Goal: Task Accomplishment & Management: Manage account settings

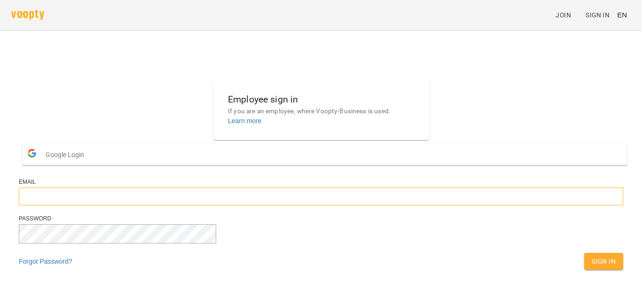
type input "**********"
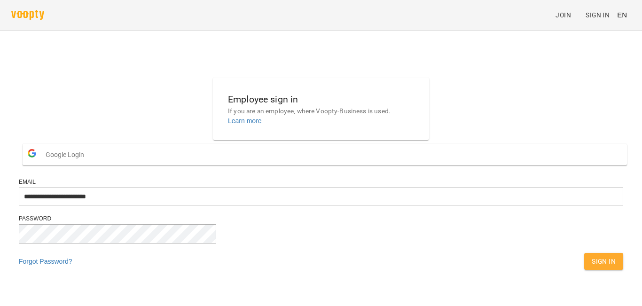
click at [584, 270] on button "Sign In" at bounding box center [603, 261] width 39 height 17
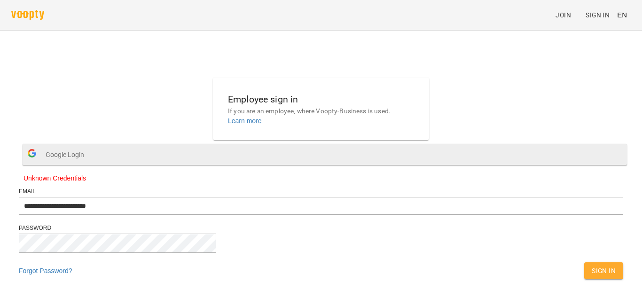
click at [89, 164] on span "Google Login" at bounding box center [67, 154] width 43 height 19
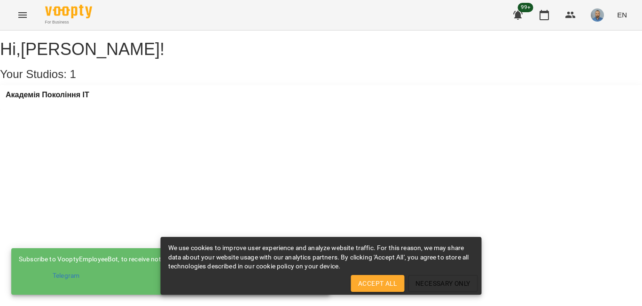
click at [371, 284] on span "Accept All" at bounding box center [377, 283] width 39 height 11
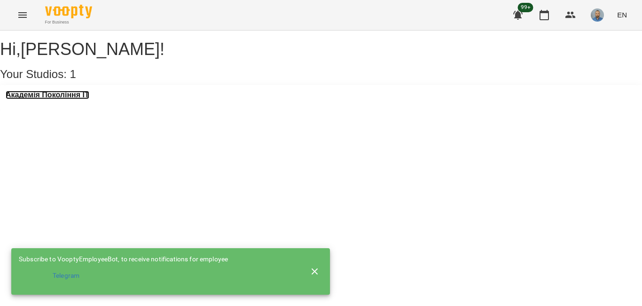
click at [50, 99] on h3 "Академія Покоління ІТ" at bounding box center [48, 95] width 84 height 8
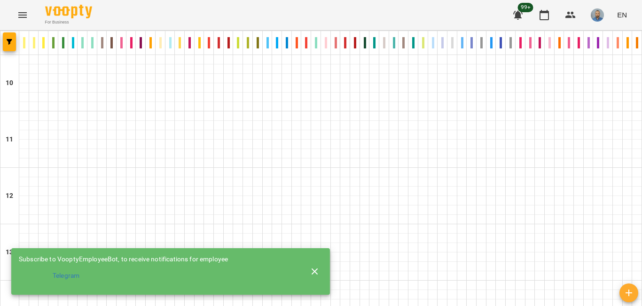
click at [22, 16] on icon "Menu" at bounding box center [22, 14] width 11 height 11
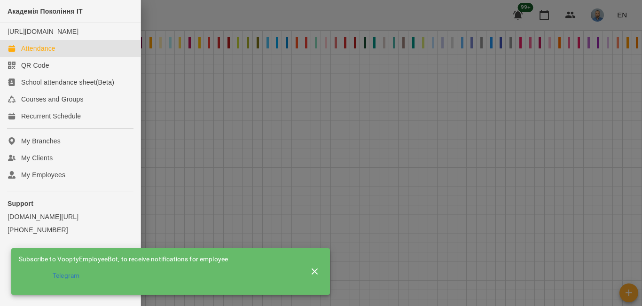
click at [206, 4] on div at bounding box center [321, 153] width 642 height 306
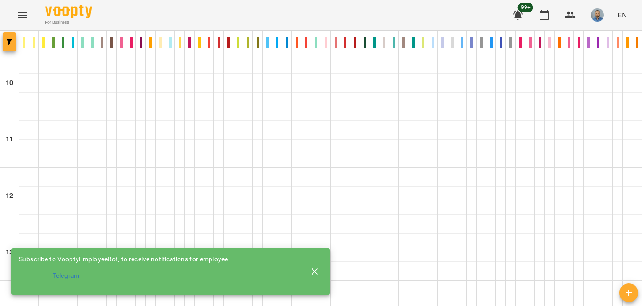
click at [5, 41] on span "button" at bounding box center [9, 42] width 13 height 6
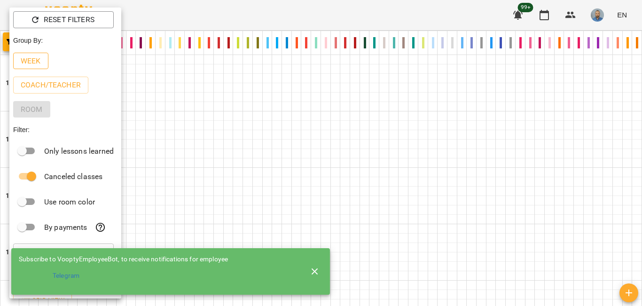
click at [27, 59] on p "Week" at bounding box center [31, 60] width 20 height 11
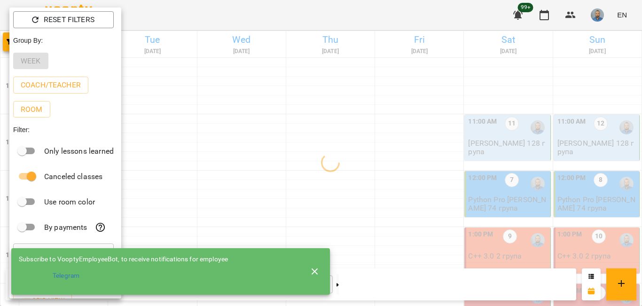
click at [601, 19] on div at bounding box center [321, 153] width 642 height 306
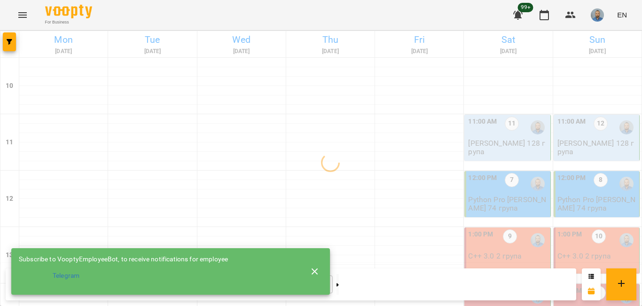
click at [621, 16] on div "Reset Filters Group By: Week Coach/Teacher Room Filter: Only lessons learned Ca…" at bounding box center [321, 153] width 642 height 306
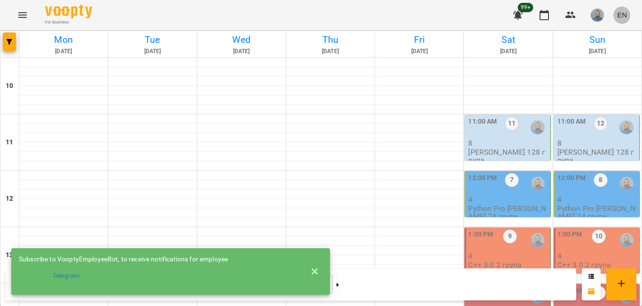
click at [623, 15] on span "EN" at bounding box center [622, 15] width 10 height 10
click at [613, 57] on div "Українська" at bounding box center [604, 53] width 48 height 17
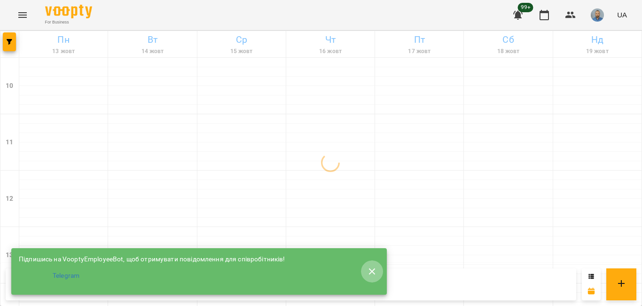
click at [372, 268] on icon "button" at bounding box center [372, 271] width 11 height 11
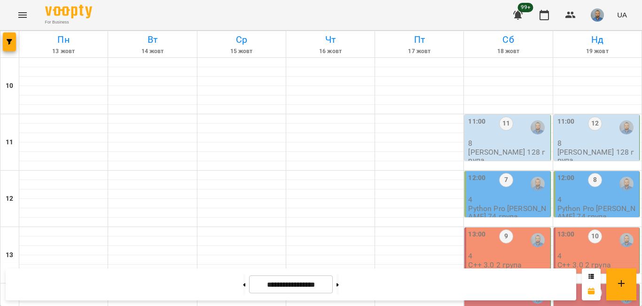
scroll to position [329, 0]
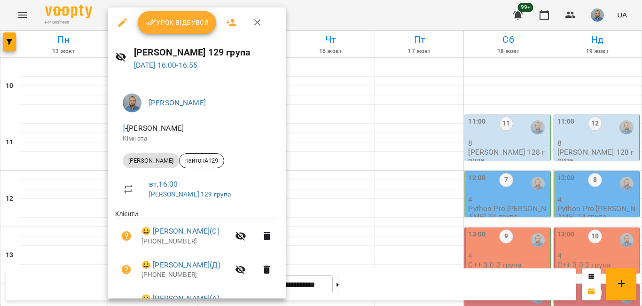
click at [199, 26] on span "Урок відбувся" at bounding box center [177, 22] width 64 height 11
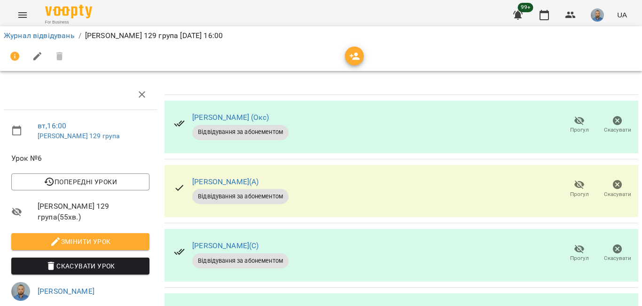
scroll to position [321, 0]
